Goal: Transaction & Acquisition: Subscribe to service/newsletter

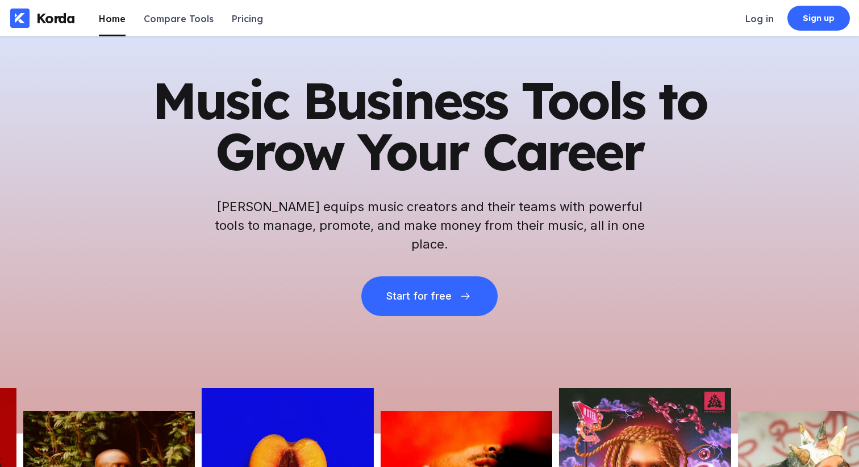
drag, startPoint x: 0, startPoint y: 0, endPoint x: 747, endPoint y: 113, distance: 755.3
click at [745, 154] on div "Music Business Tools to Grow Your Career Korda equips music creators and their …" at bounding box center [429, 235] width 859 height 398
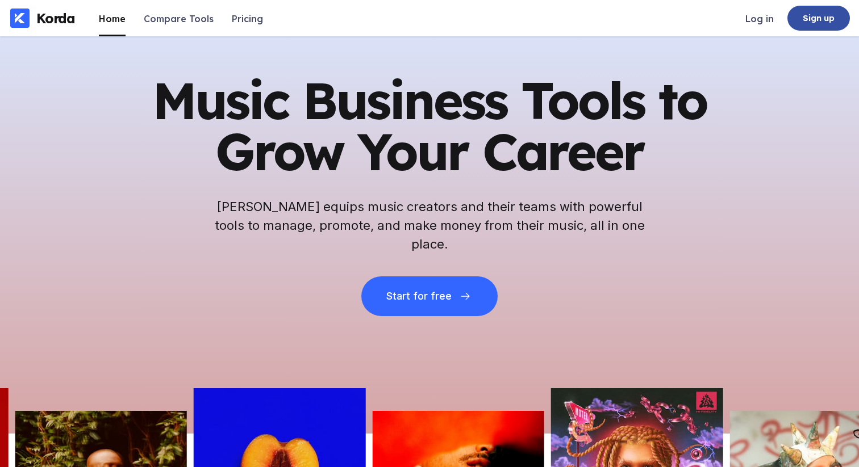
click at [811, 18] on div "Sign up" at bounding box center [818, 17] width 32 height 11
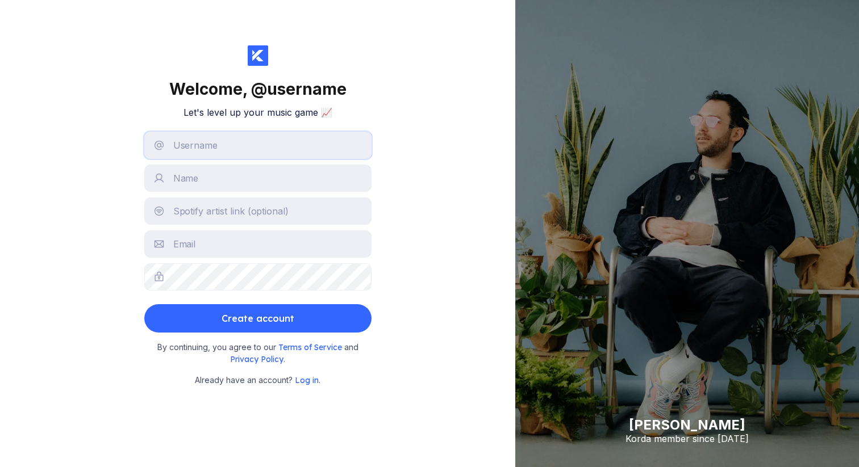
click at [236, 141] on input "text" at bounding box center [257, 145] width 227 height 27
click at [181, 151] on input "deact45" at bounding box center [257, 145] width 227 height 27
type input "deact45"
click at [194, 182] on input "text" at bounding box center [257, 178] width 227 height 27
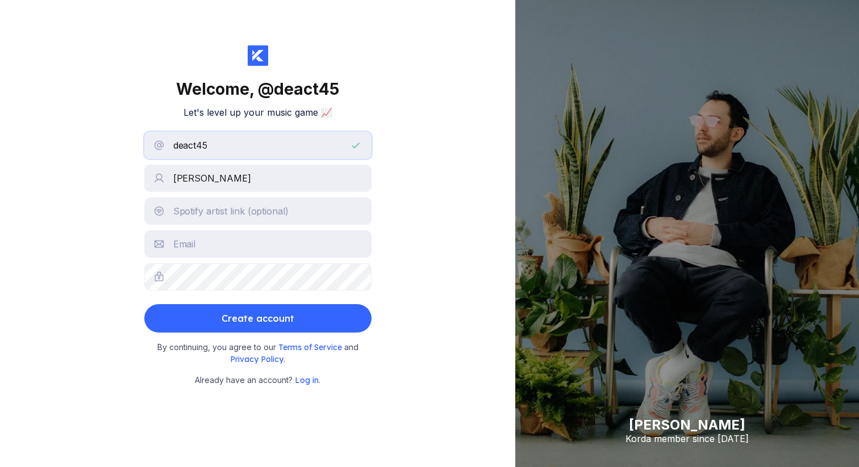
click at [189, 159] on input "deact45" at bounding box center [257, 145] width 227 height 27
click at [192, 177] on input "[PERSON_NAME]" at bounding box center [257, 178] width 227 height 27
paste input "deact45"
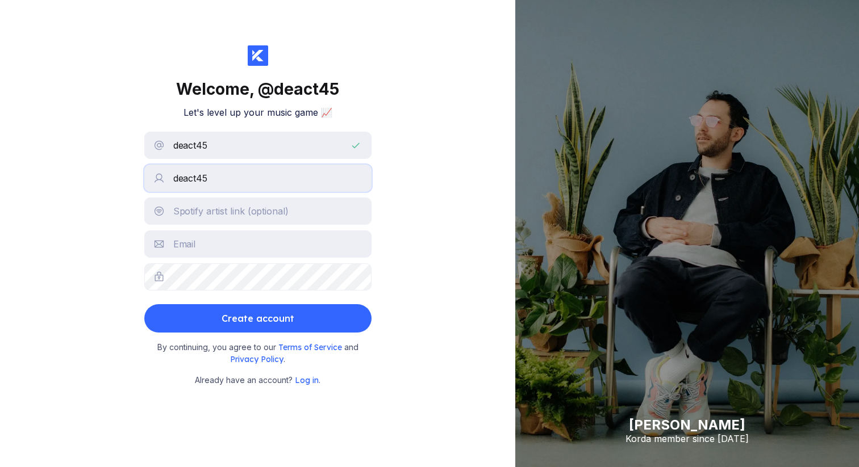
type input "deact45"
click at [194, 246] on input "text" at bounding box center [257, 244] width 227 height 27
paste input "deact45"
type input "[EMAIL_ADDRESS][DOMAIN_NAME]"
drag, startPoint x: 49, startPoint y: 315, endPoint x: 132, endPoint y: 317, distance: 83.0
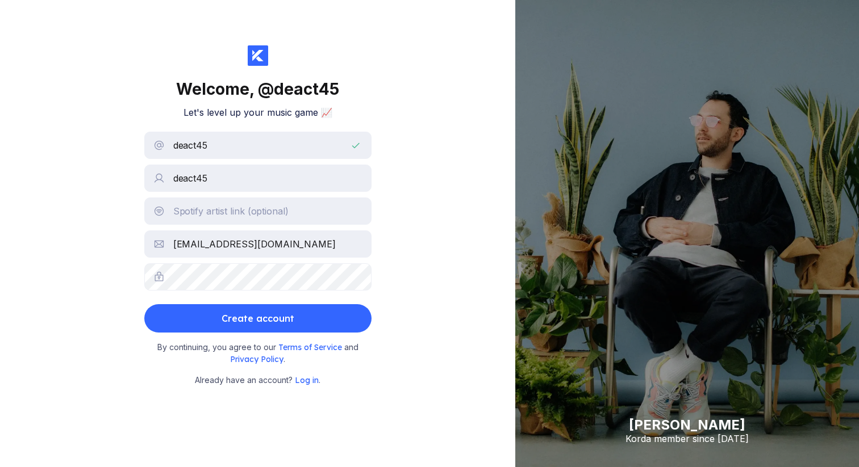
click at [49, 315] on div "Welcome, @ deact45 Let's level up your music game 📈 deact45 deact45 [EMAIL_ADDR…" at bounding box center [257, 233] width 515 height 467
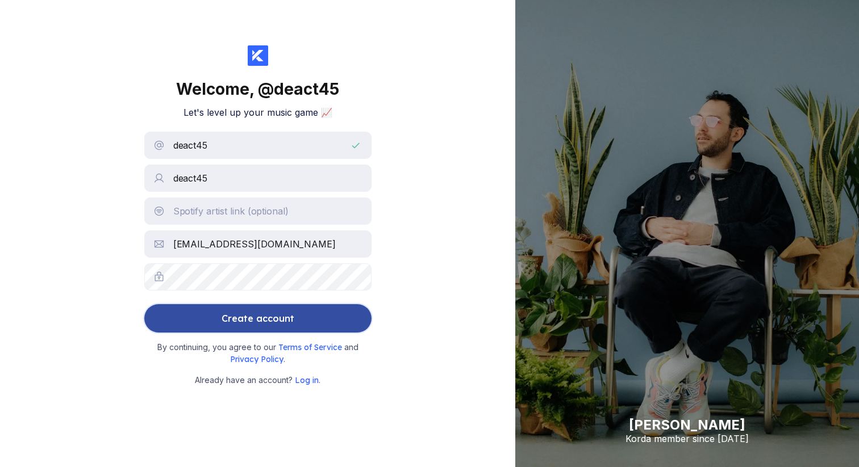
click at [160, 316] on button "Create account" at bounding box center [257, 318] width 227 height 28
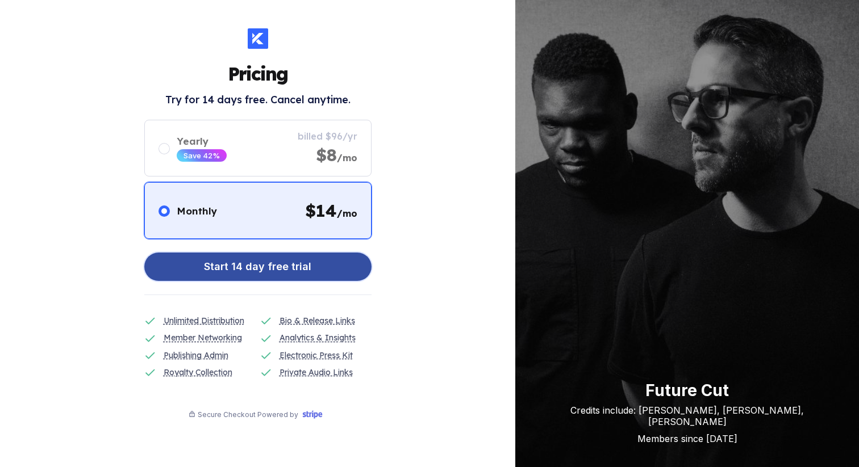
click at [312, 272] on button "Start 14 day free trial" at bounding box center [257, 267] width 227 height 28
